Goal: Navigation & Orientation: Find specific page/section

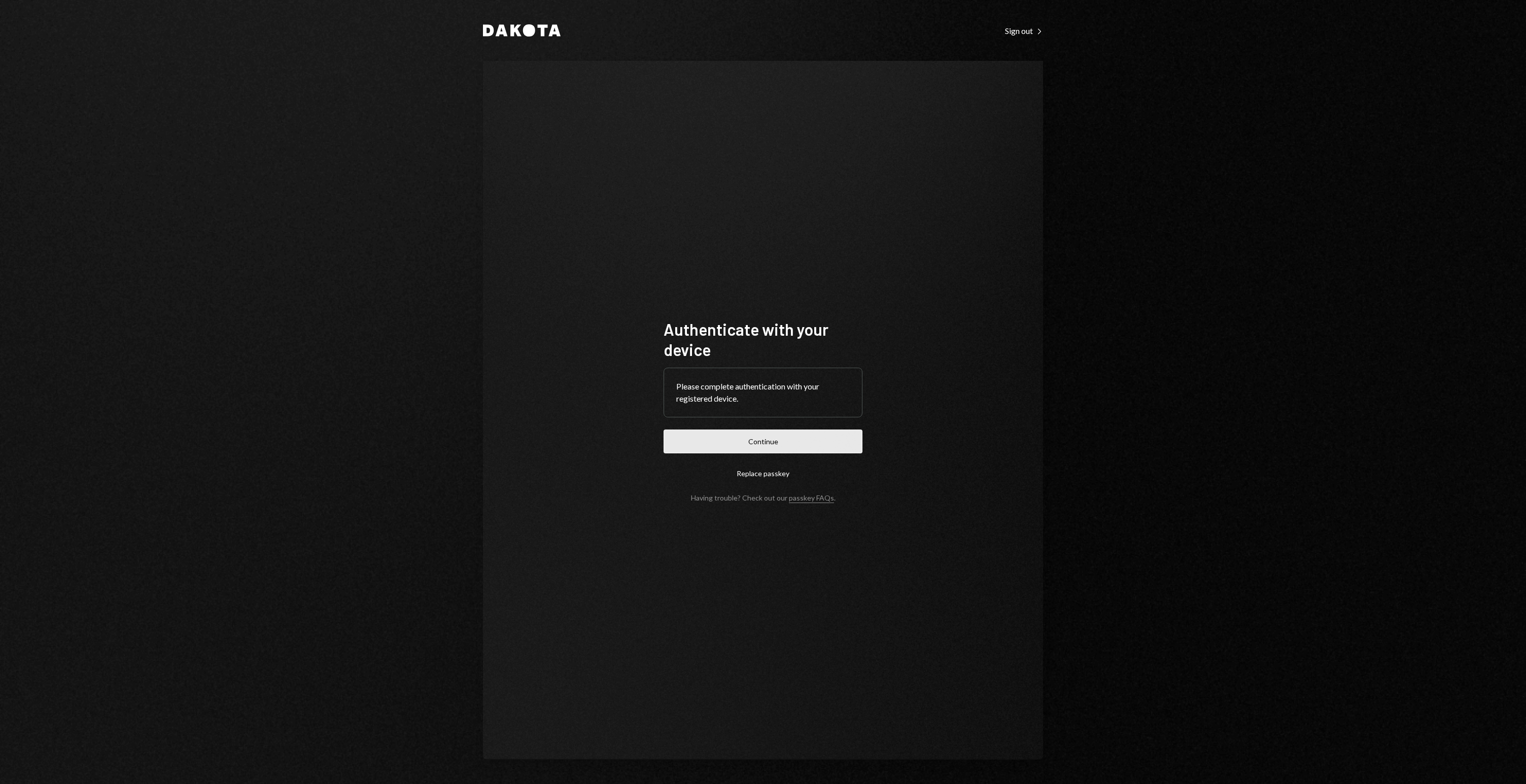
click at [774, 430] on button "Continue" at bounding box center [763, 441] width 199 height 24
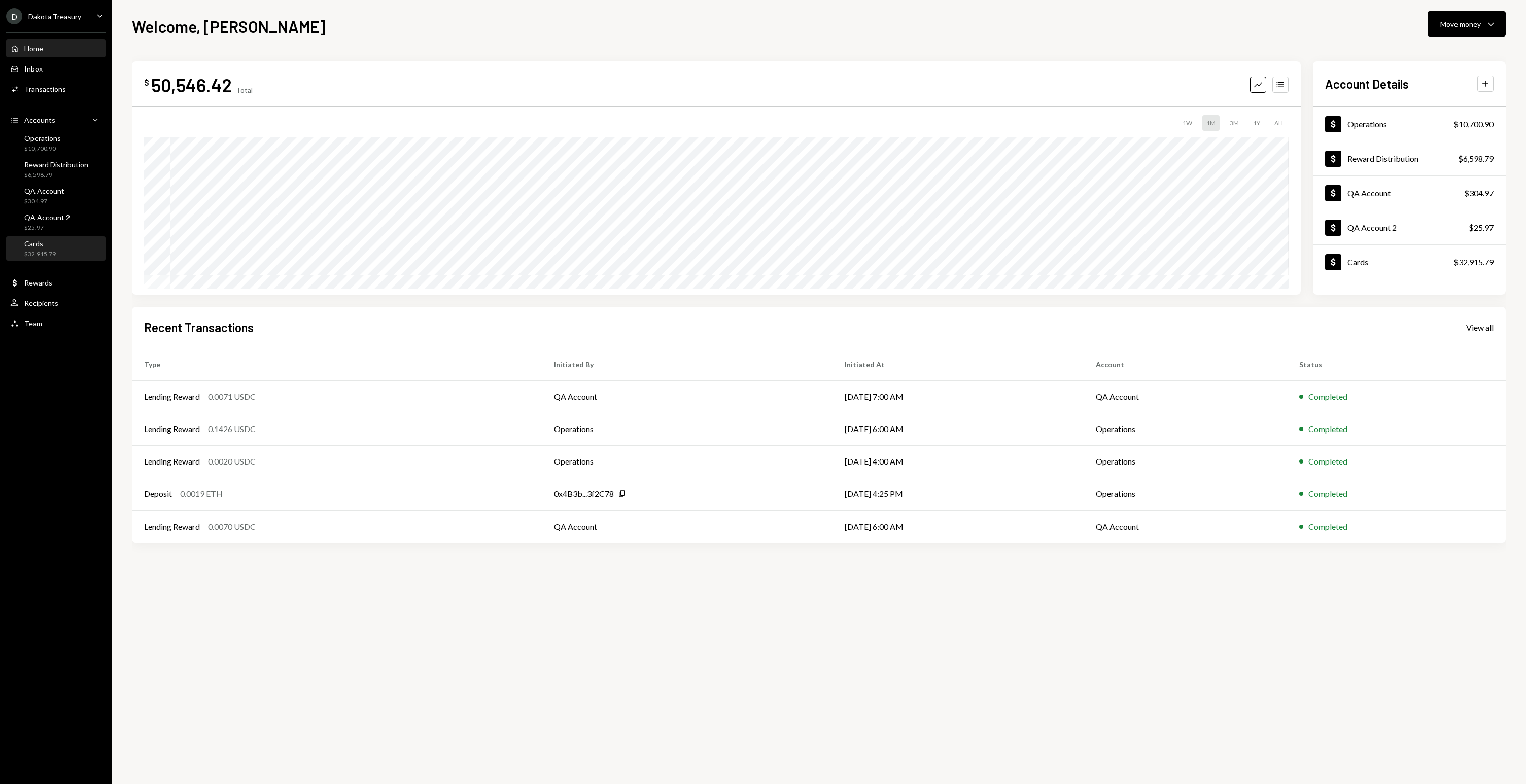
click at [46, 248] on div "Cards" at bounding box center [40, 244] width 31 height 9
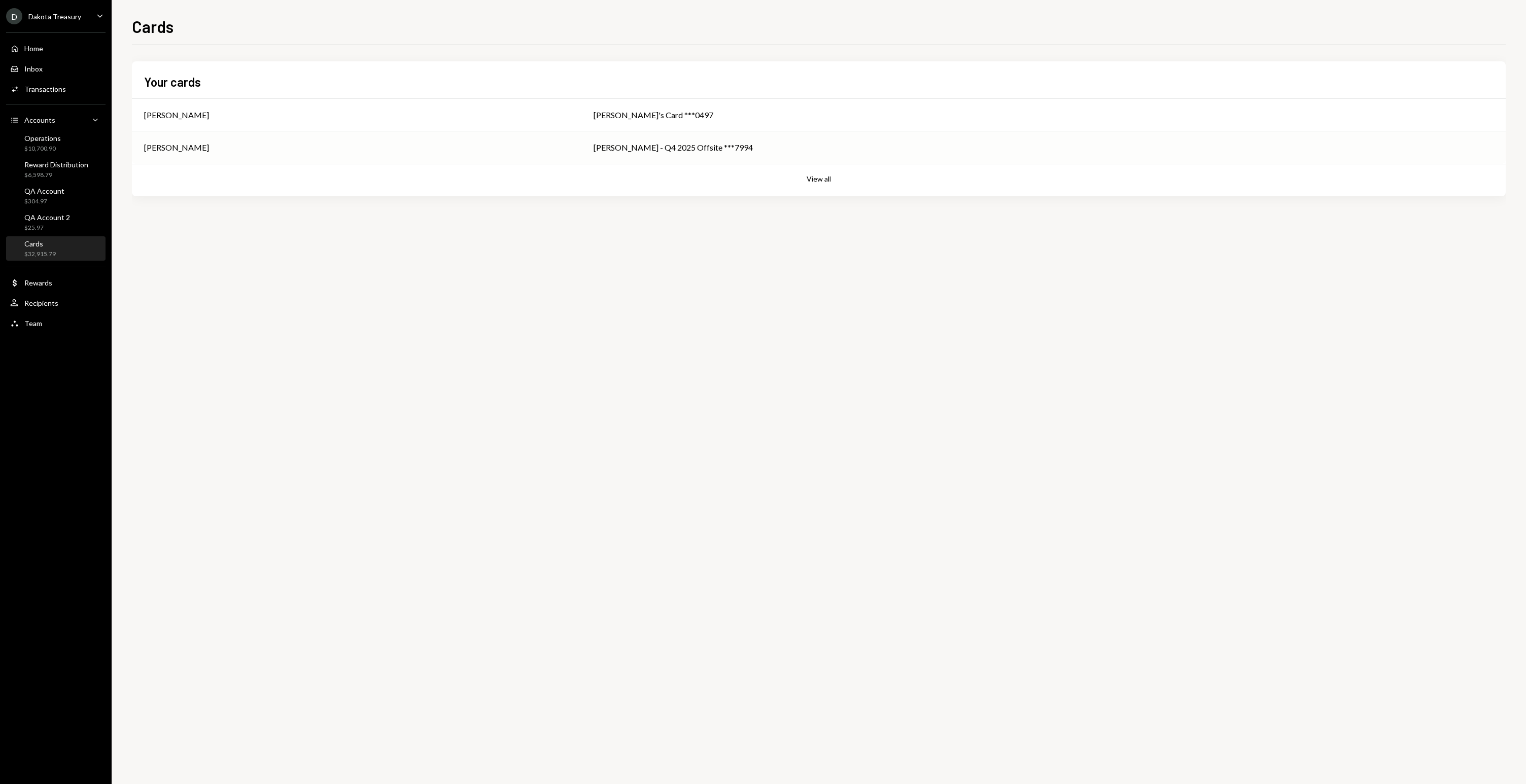
click at [353, 144] on div "[PERSON_NAME]" at bounding box center [356, 148] width 425 height 12
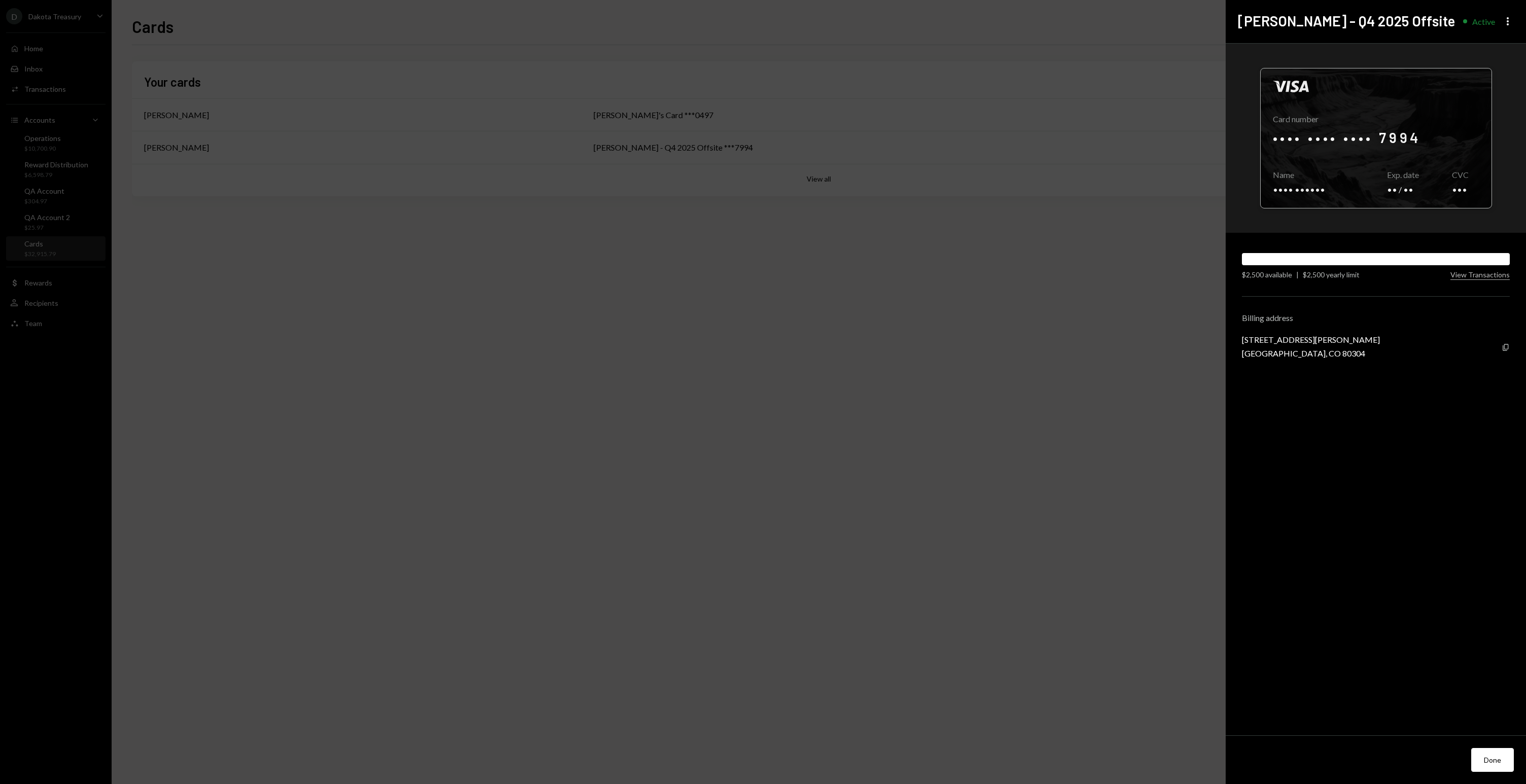
click at [1419, 142] on div at bounding box center [1376, 138] width 231 height 140
click at [1342, 190] on icon "Copy" at bounding box center [1346, 190] width 8 height 8
click at [1507, 348] on icon "Copy" at bounding box center [1505, 347] width 8 height 8
click at [1266, 469] on div "Visa Card number Name [PERSON_NAME] Copy Exp. date CVC $2,500 available | $2,50…" at bounding box center [1376, 390] width 300 height 692
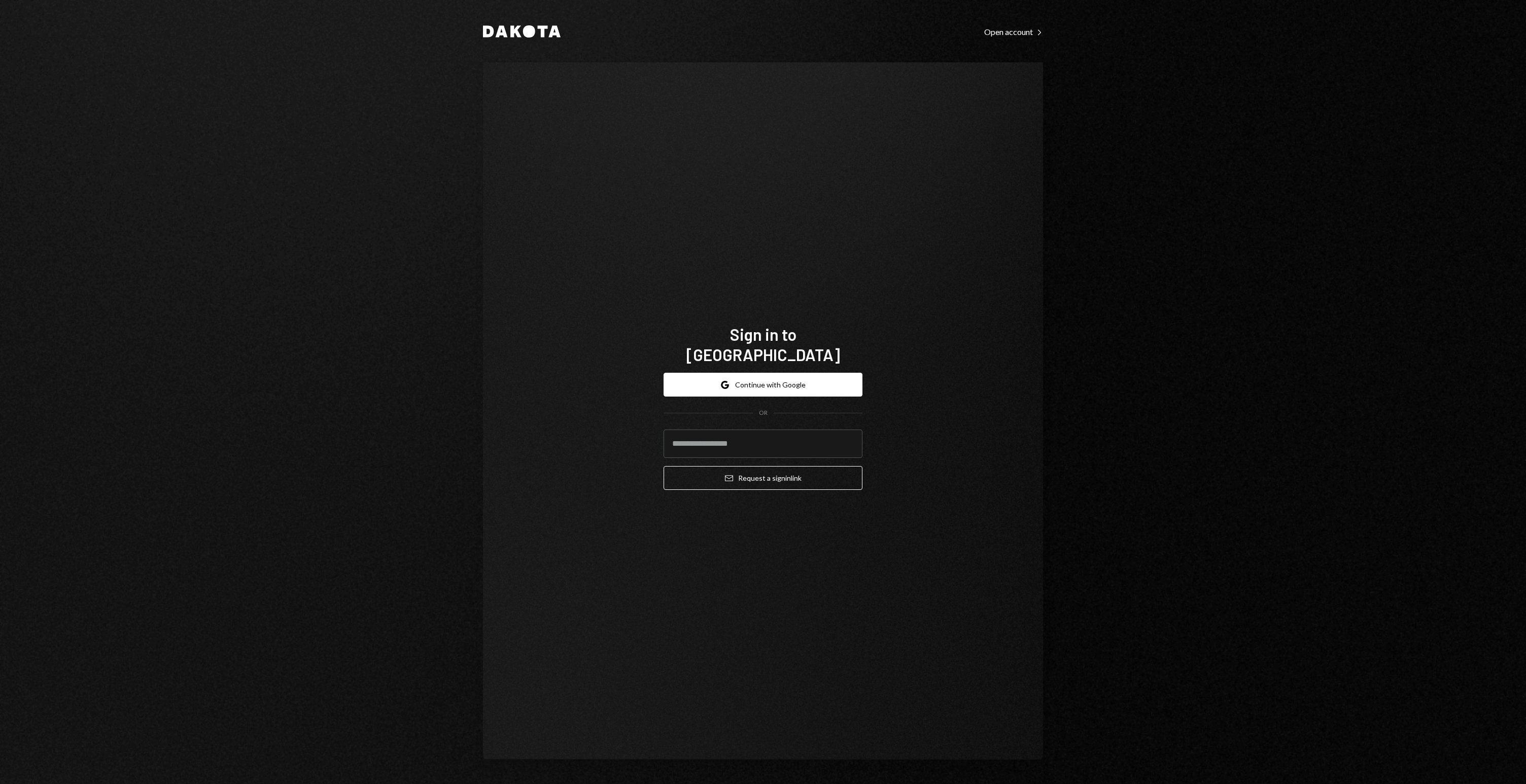
click at [0, 783] on com-1password-button at bounding box center [0, 784] width 0 height 0
click at [742, 434] on input "email" at bounding box center [763, 443] width 199 height 29
click at [702, 435] on input "email" at bounding box center [763, 443] width 199 height 29
type input "*"
type input "**********"
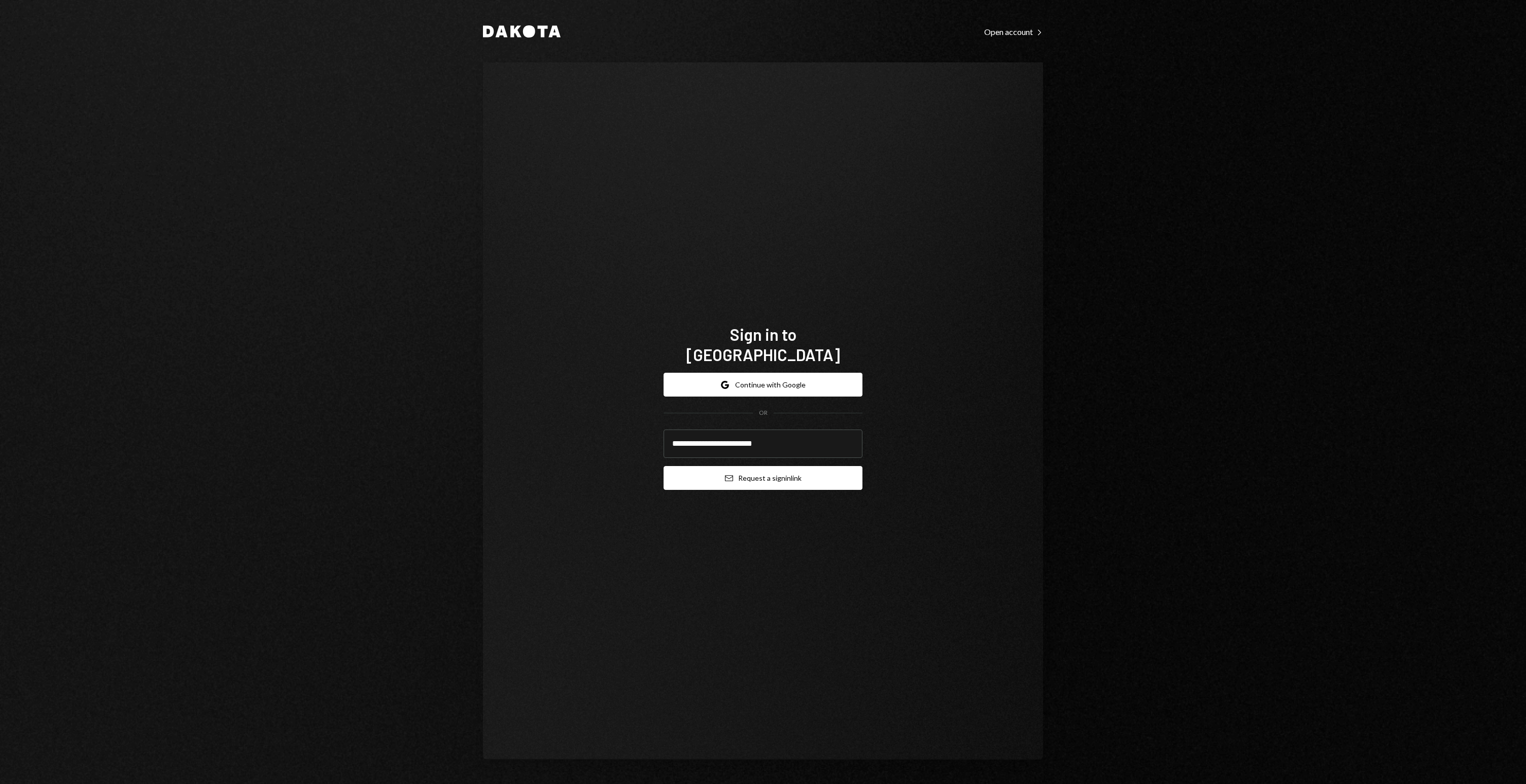
click at [852, 466] on button "Email Request a sign in link" at bounding box center [763, 478] width 199 height 24
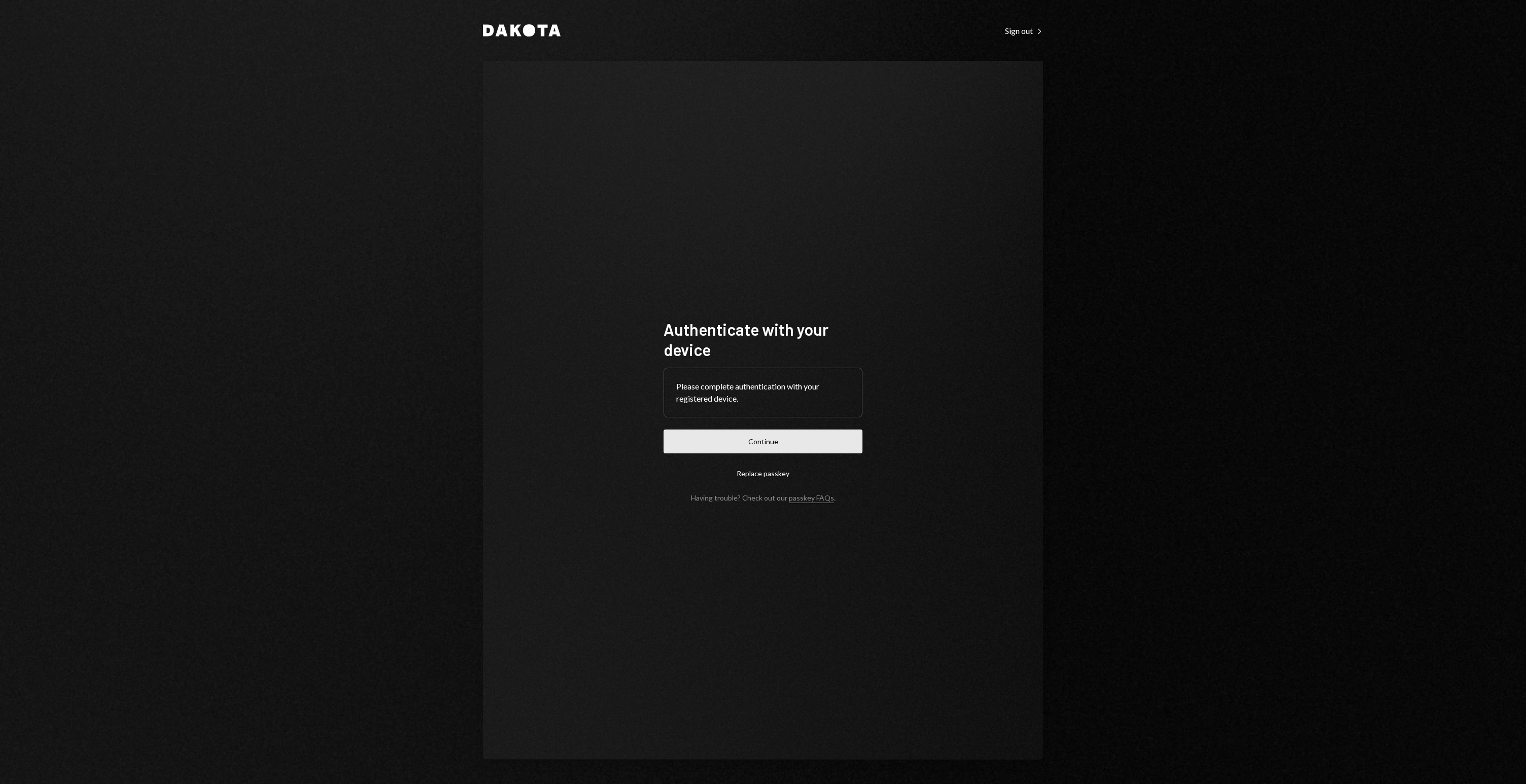
click at [742, 444] on button "Continue" at bounding box center [763, 441] width 199 height 24
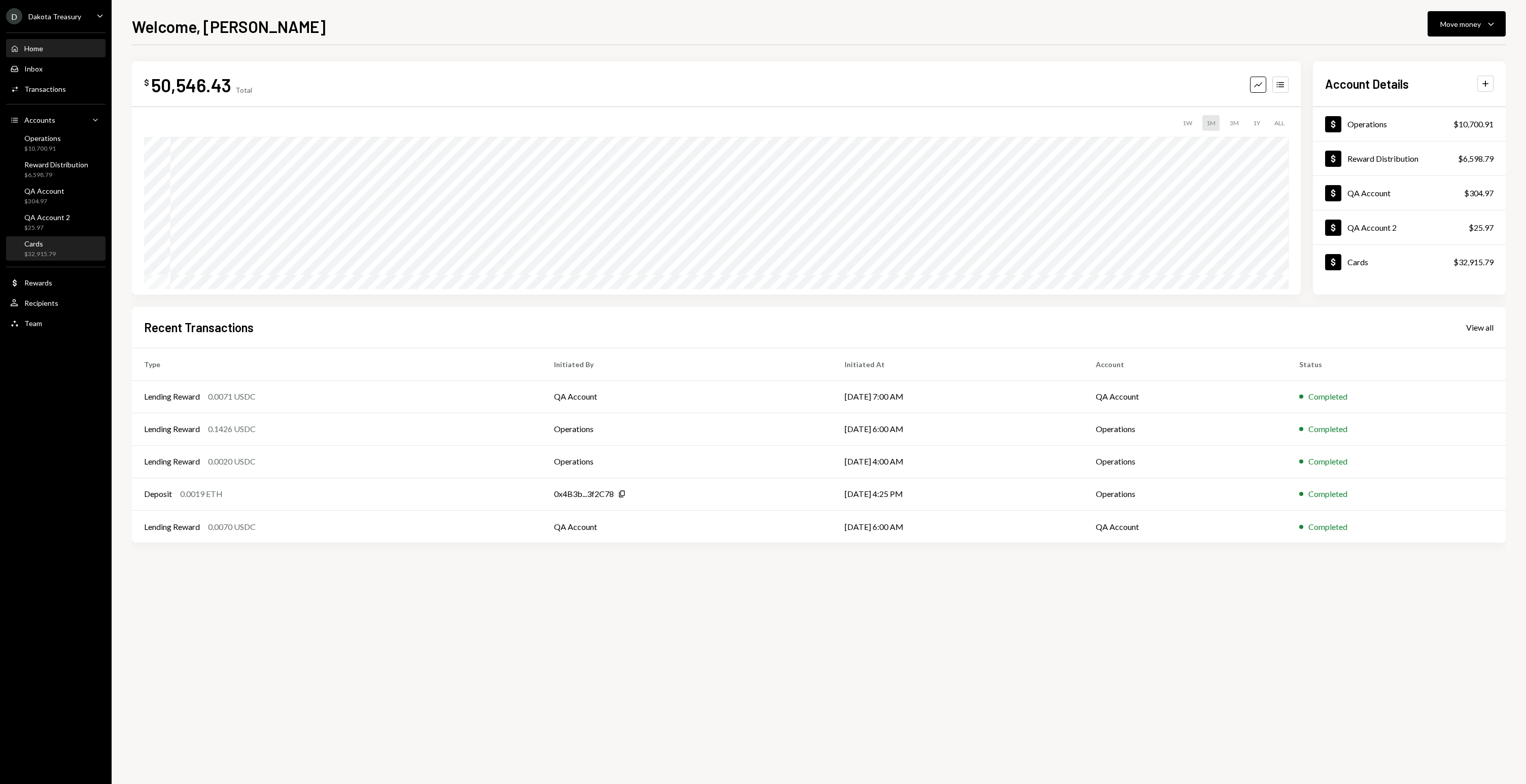
click at [39, 258] on div "Cards $32,915.79" at bounding box center [55, 249] width 91 height 23
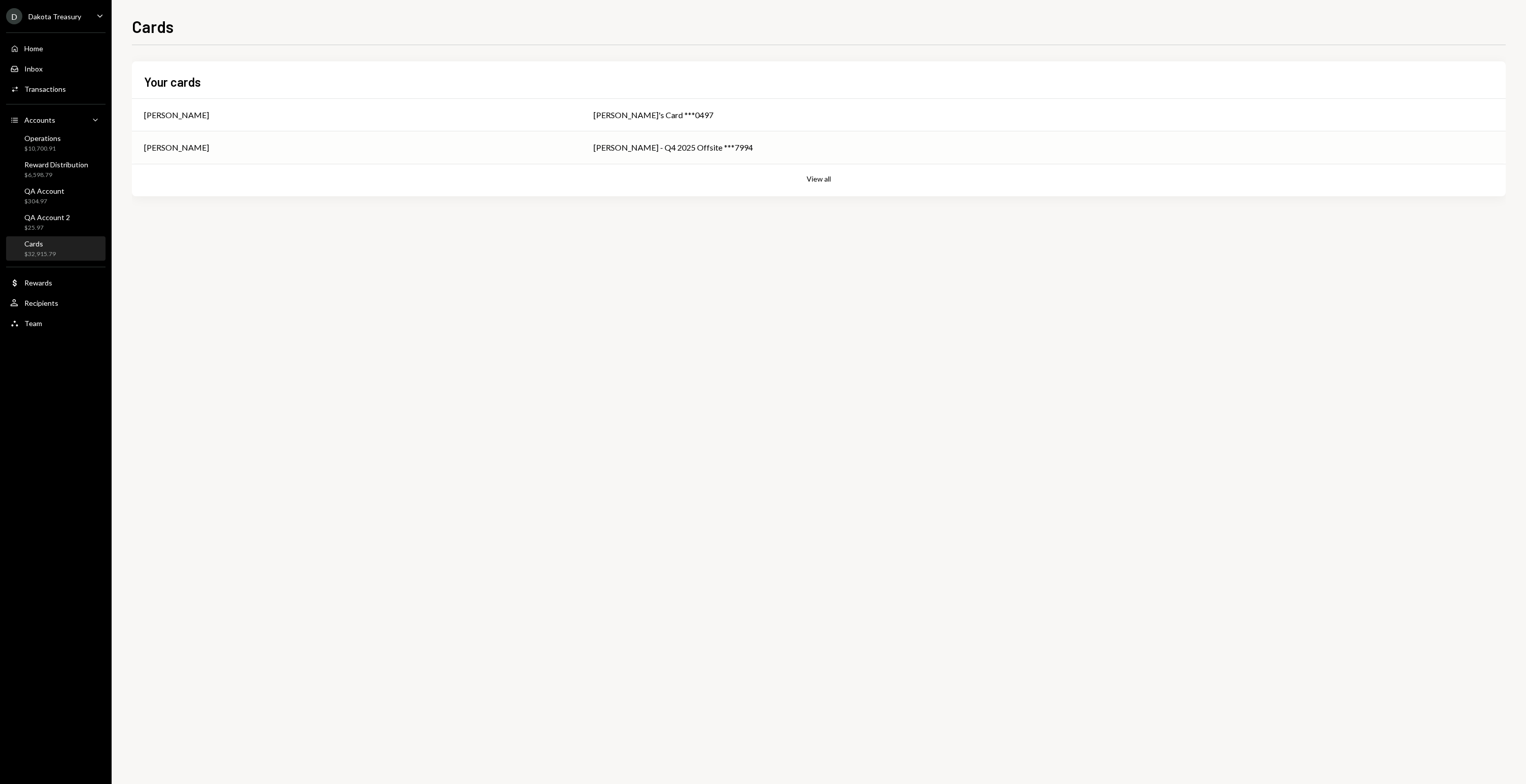
click at [332, 160] on td "[PERSON_NAME]" at bounding box center [356, 147] width 449 height 33
